Goal: Information Seeking & Learning: Learn about a topic

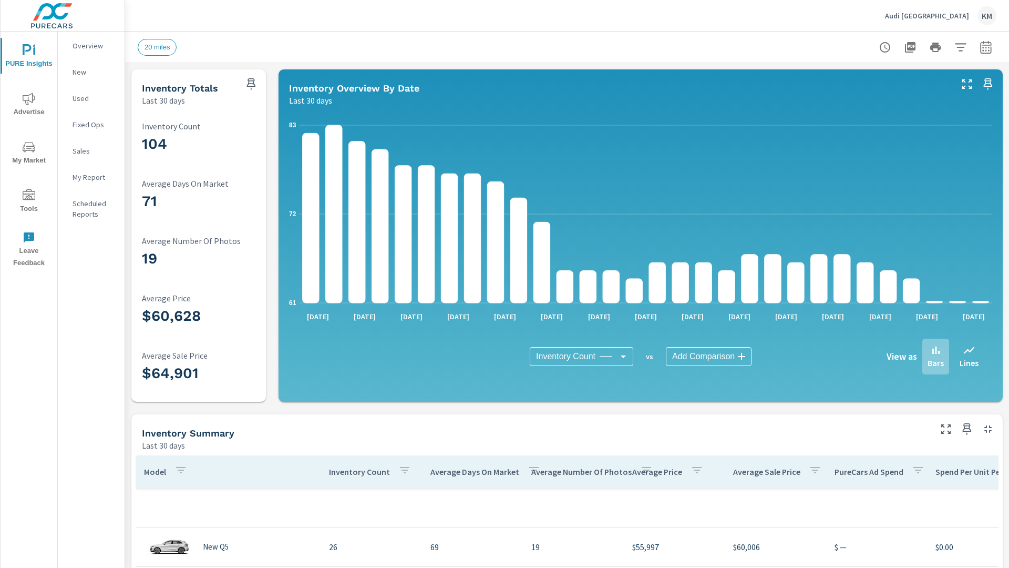
click at [91, 72] on p "New" at bounding box center [95, 72] width 44 height 11
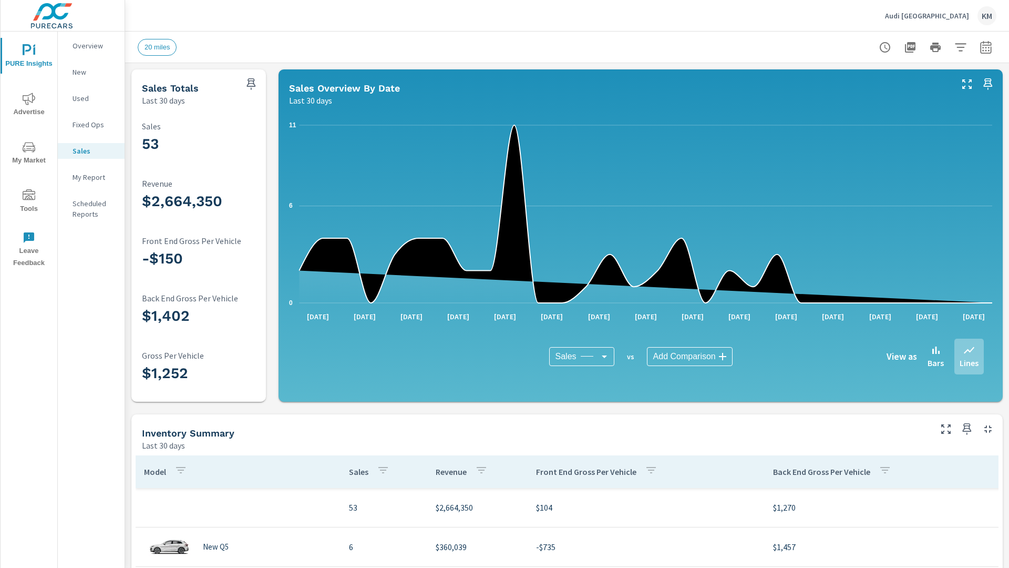
click at [91, 72] on p "New" at bounding box center [95, 72] width 44 height 11
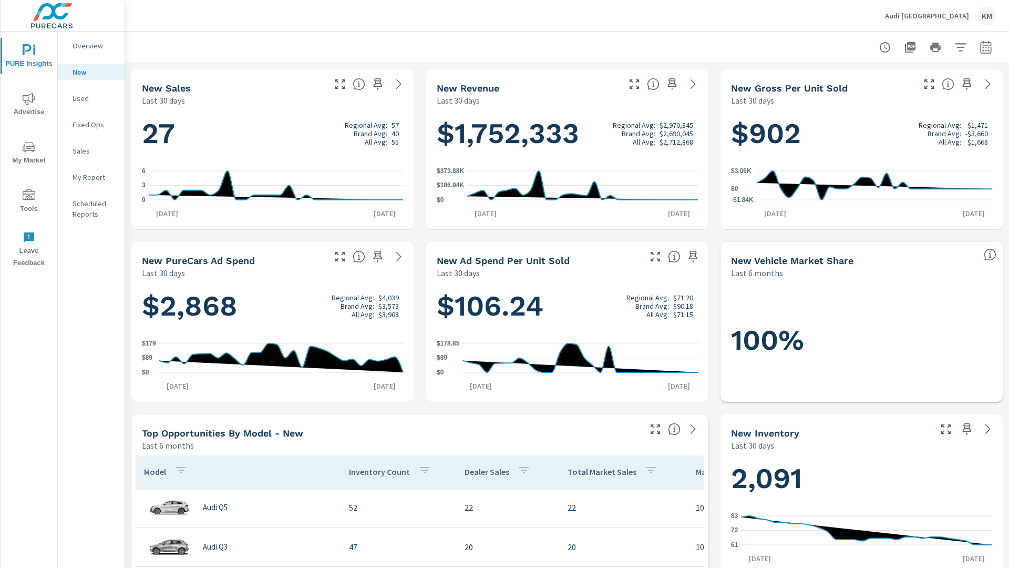
click at [91, 72] on p "New" at bounding box center [95, 72] width 44 height 11
click at [91, 98] on p "Used" at bounding box center [95, 98] width 44 height 11
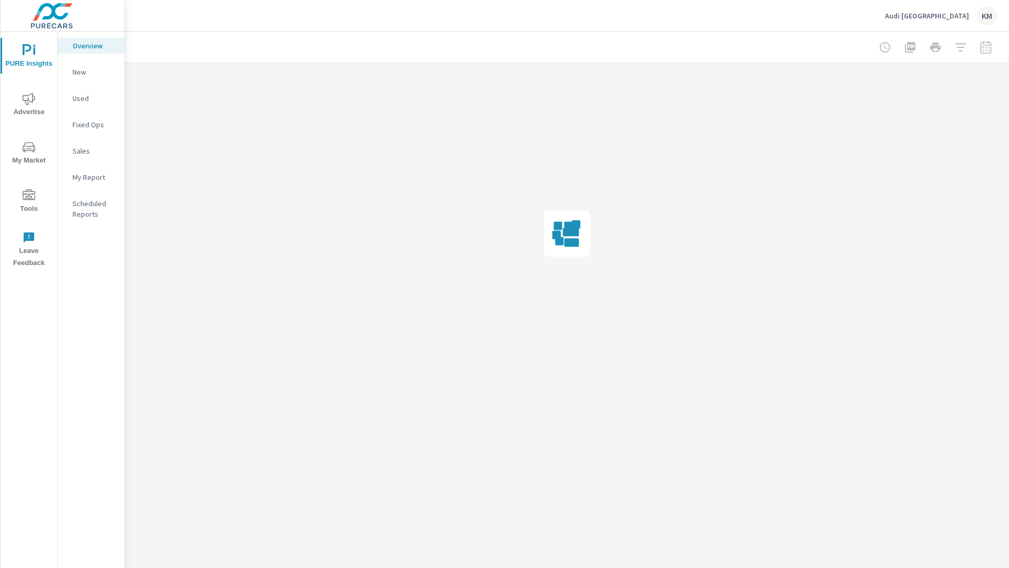
click at [91, 72] on p "New" at bounding box center [95, 72] width 44 height 11
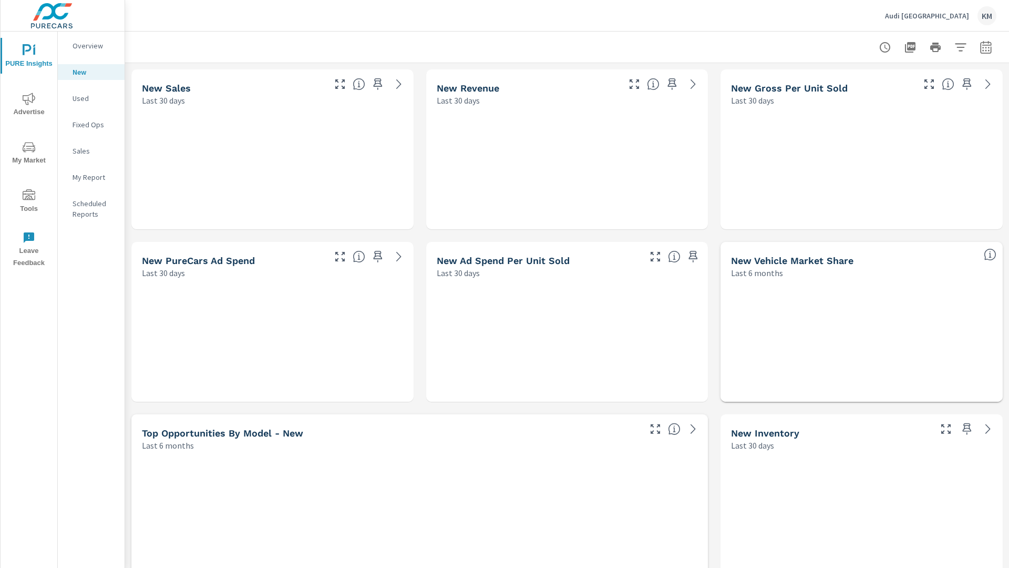
click at [91, 98] on p "Used" at bounding box center [95, 98] width 44 height 11
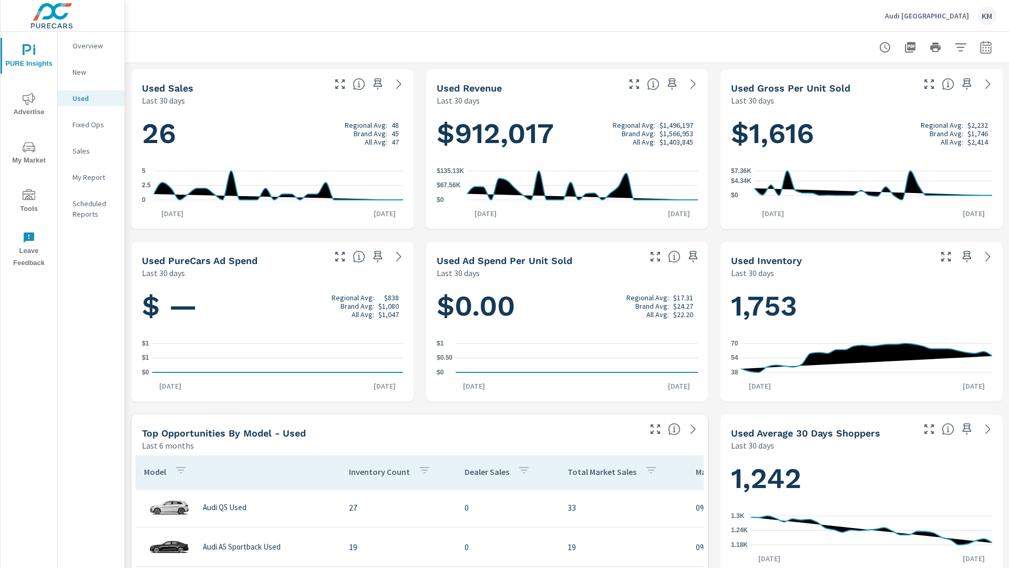
click at [91, 72] on p "New" at bounding box center [95, 72] width 44 height 11
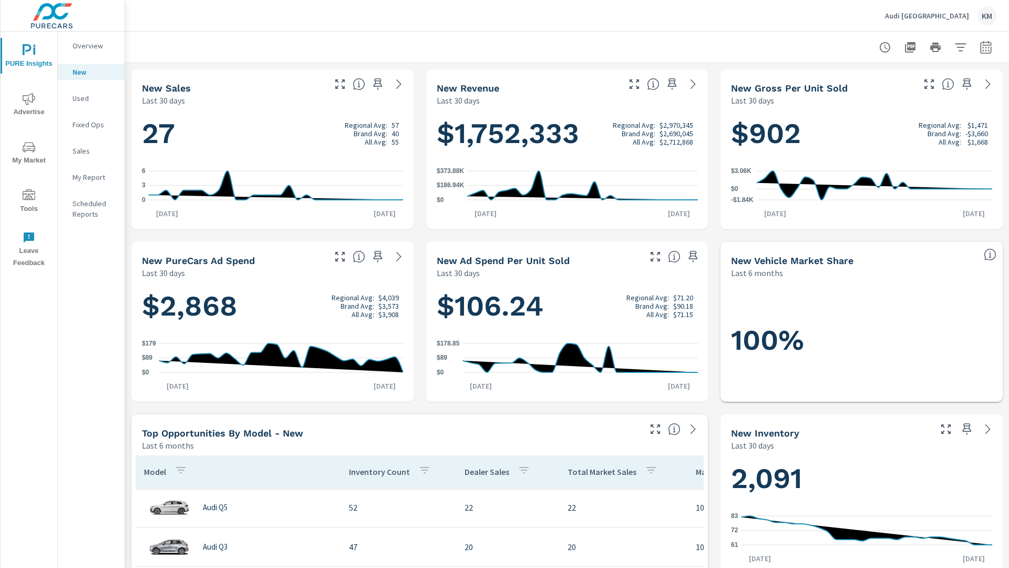
click at [91, 72] on p "New" at bounding box center [95, 72] width 44 height 11
click at [91, 98] on p "Used" at bounding box center [95, 98] width 44 height 11
